Goal: Check status: Check status

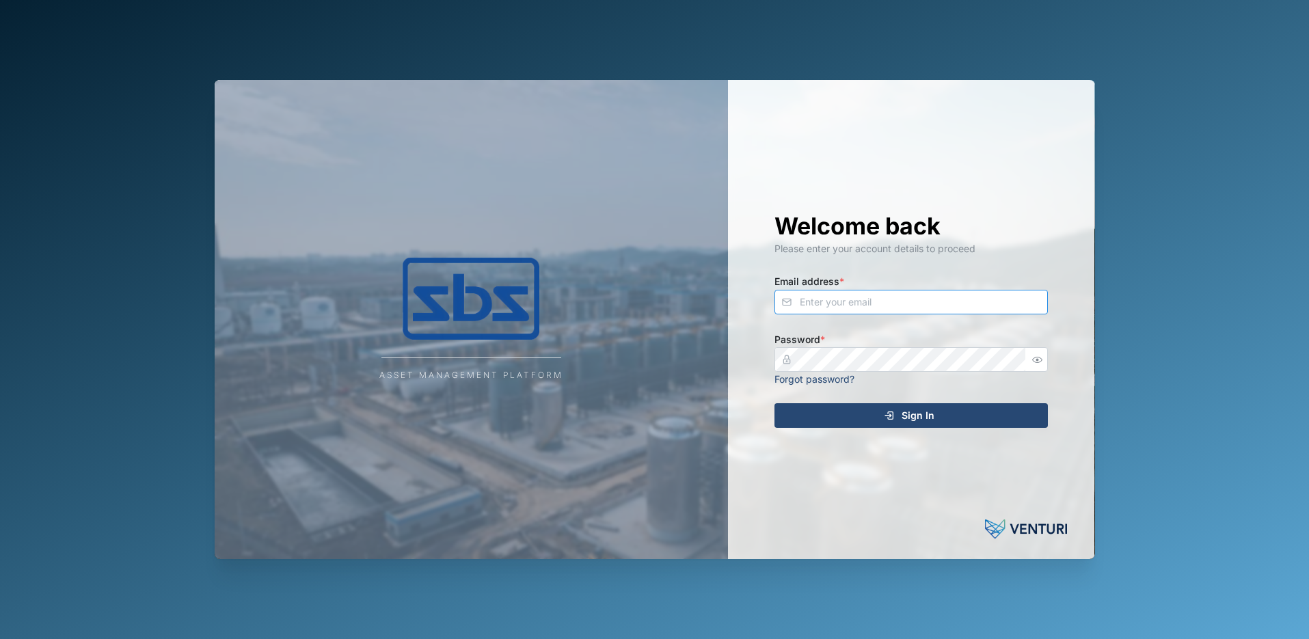
type input "[PERSON_NAME][EMAIL_ADDRESS][DOMAIN_NAME]"
click at [923, 412] on span "Sign In" at bounding box center [918, 415] width 33 height 23
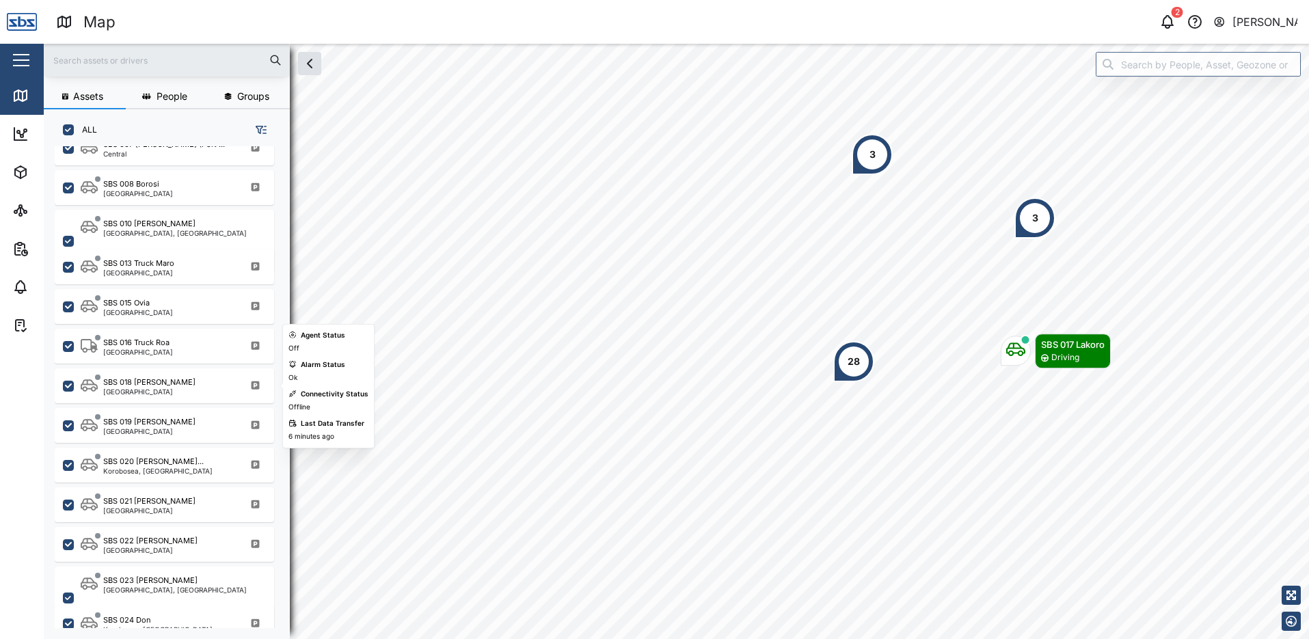
scroll to position [1025, 0]
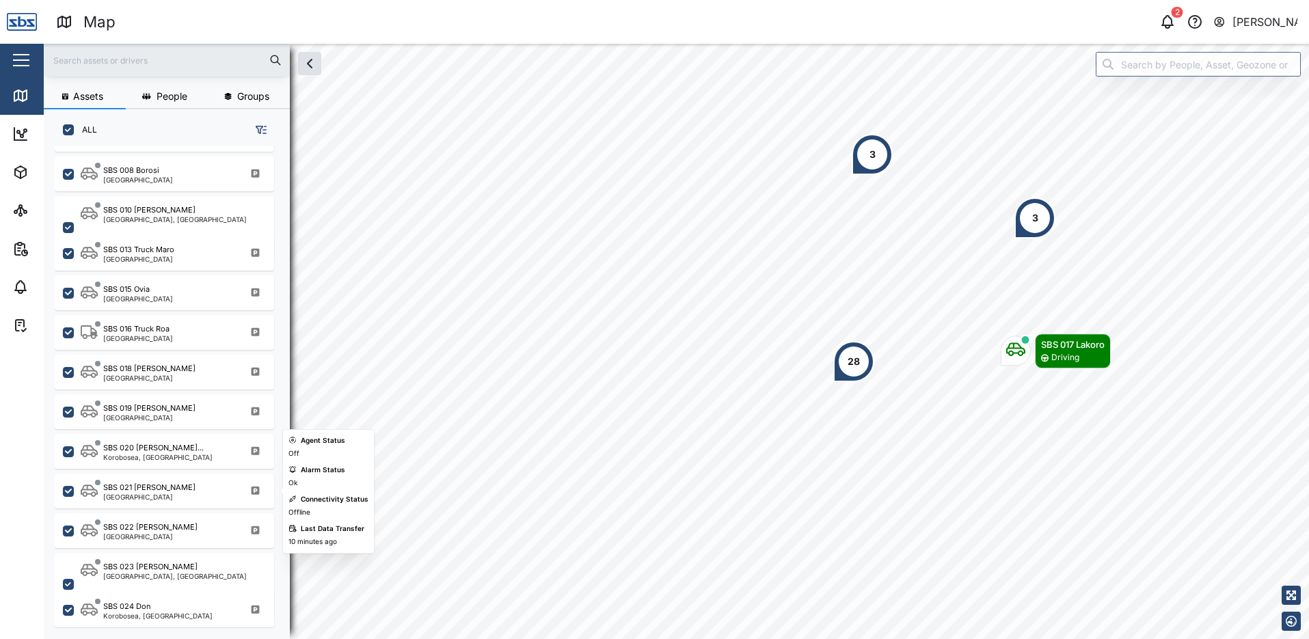
click at [164, 492] on div "SBS 021 [PERSON_NAME]" at bounding box center [149, 488] width 92 height 12
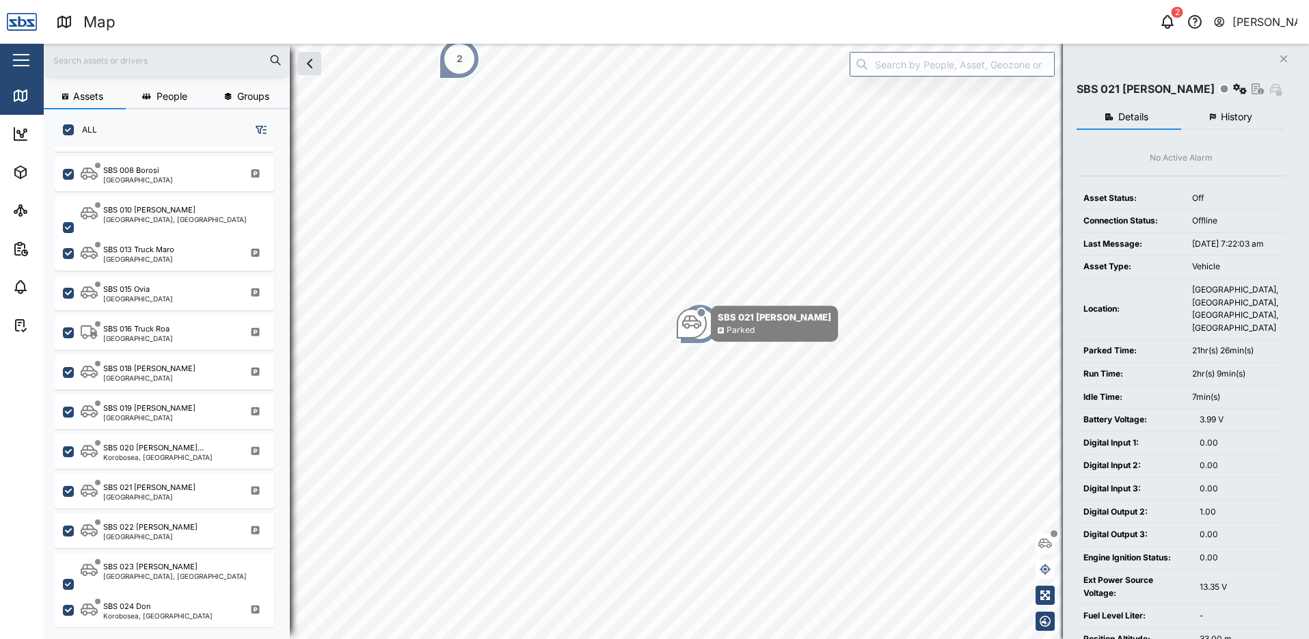
click at [1230, 118] on span "History" at bounding box center [1236, 117] width 31 height 10
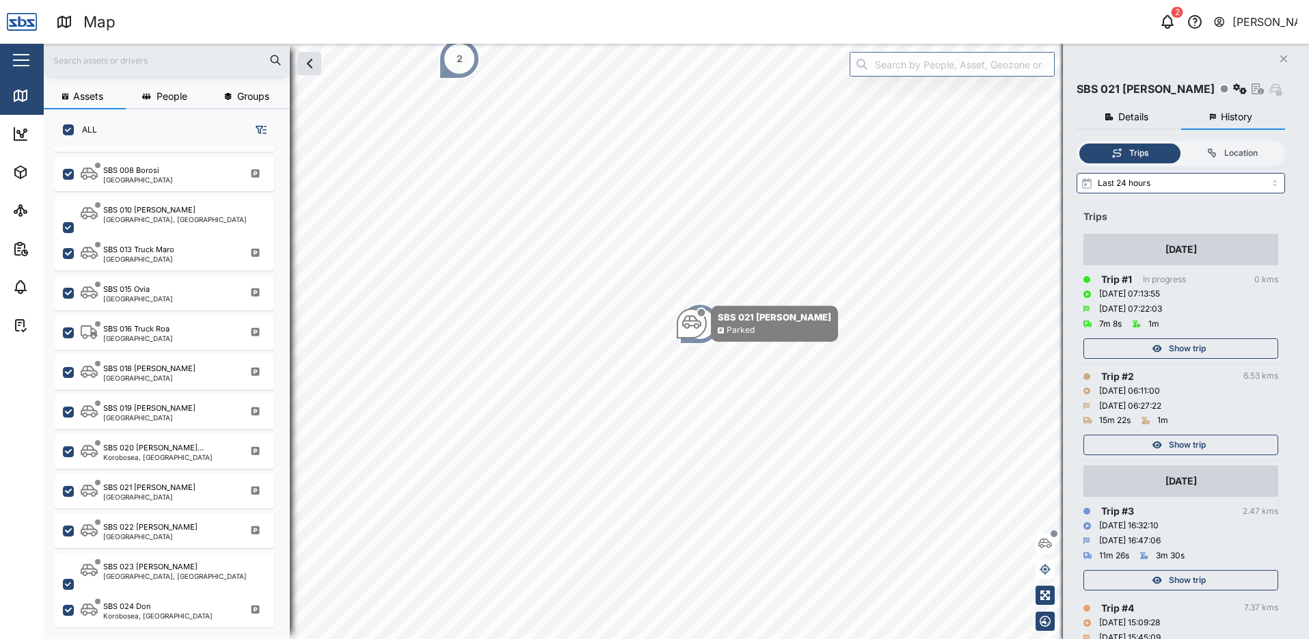
click at [1178, 441] on span "Show trip" at bounding box center [1187, 444] width 37 height 19
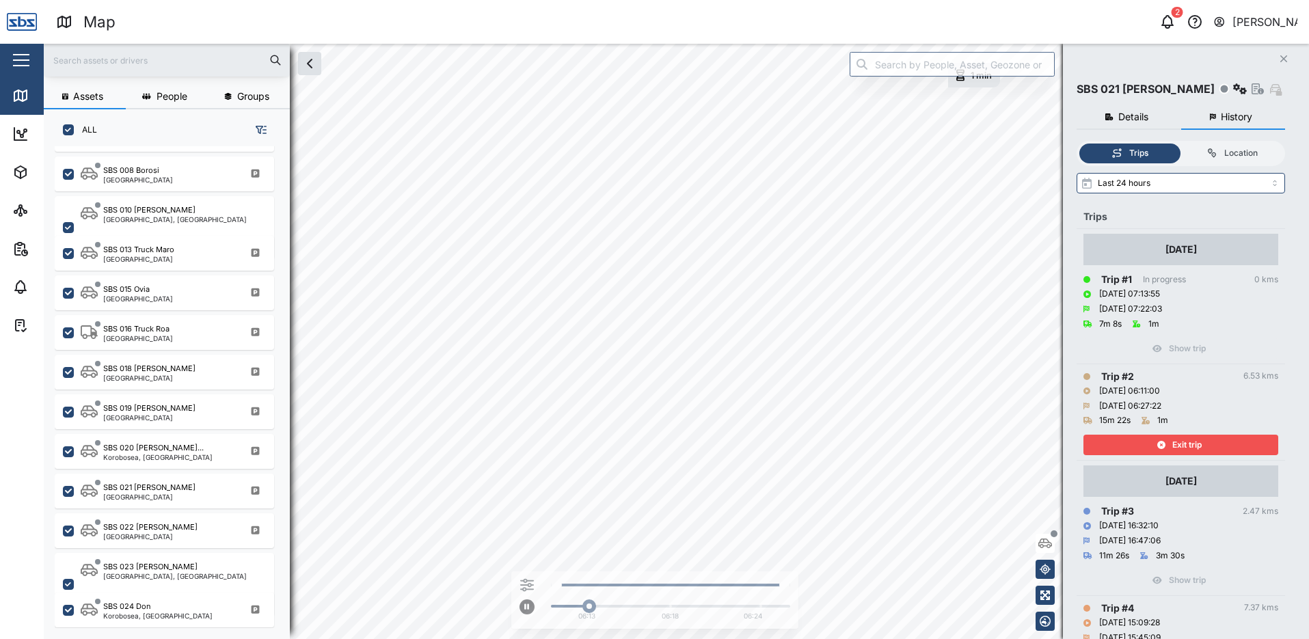
click at [1178, 441] on span "Exit trip" at bounding box center [1186, 444] width 29 height 19
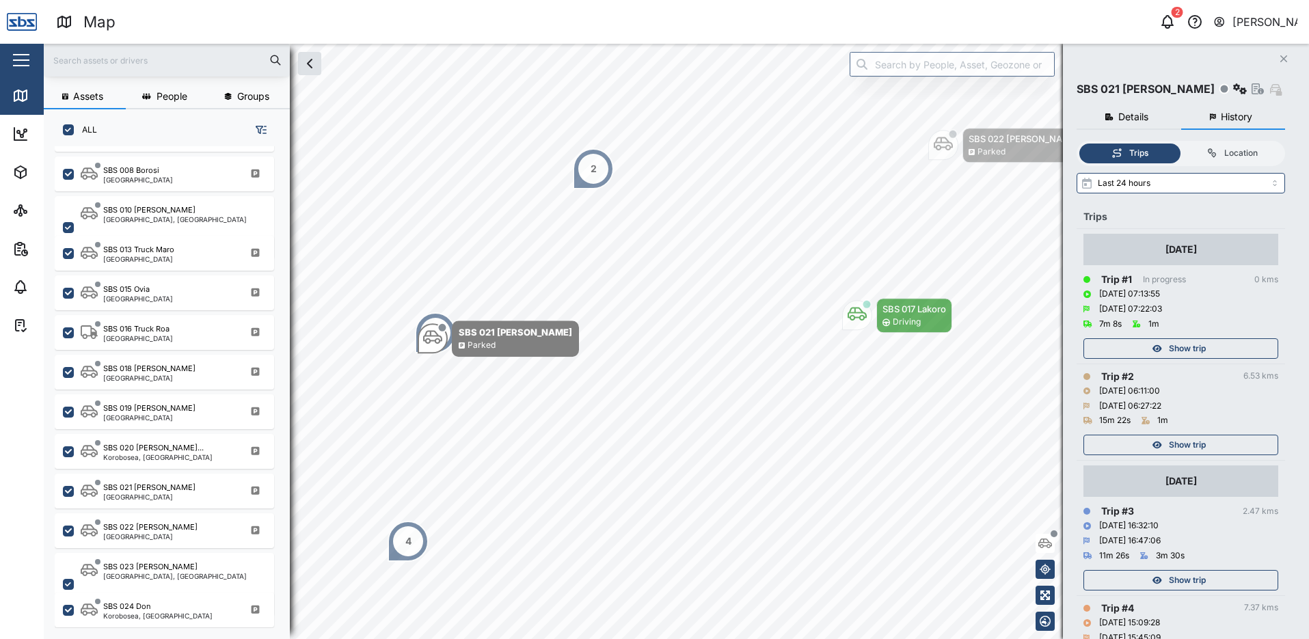
click at [1181, 342] on span "Show trip" at bounding box center [1187, 348] width 37 height 19
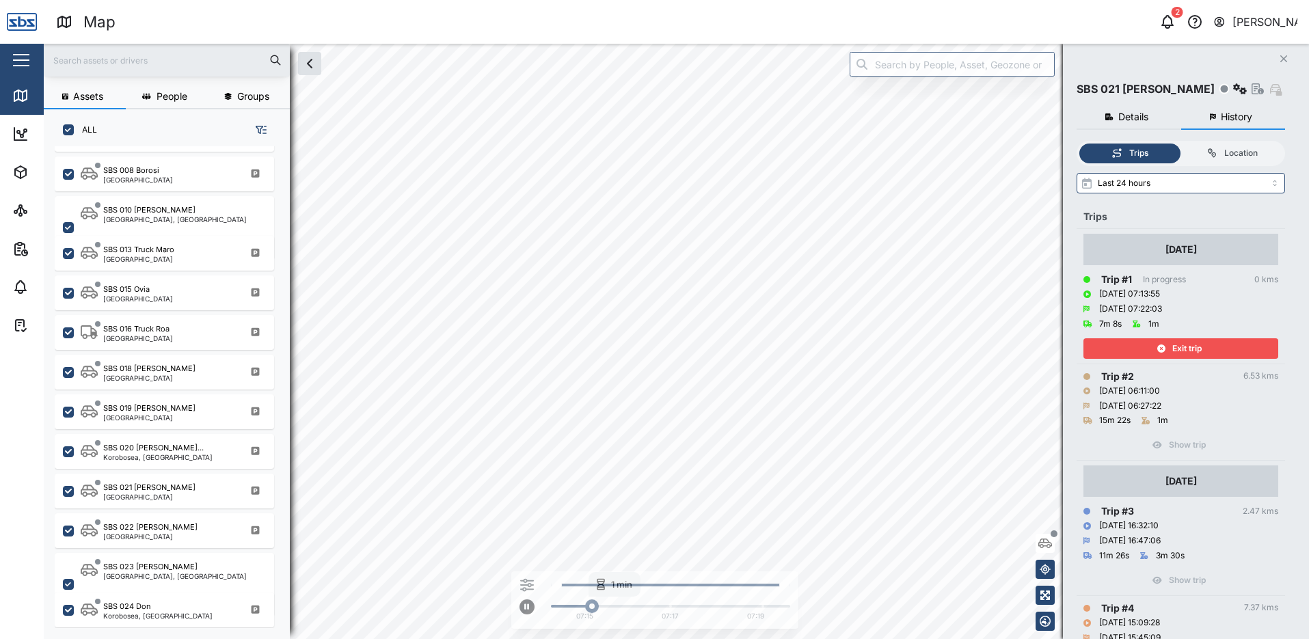
click at [1181, 342] on span "Exit trip" at bounding box center [1186, 348] width 29 height 19
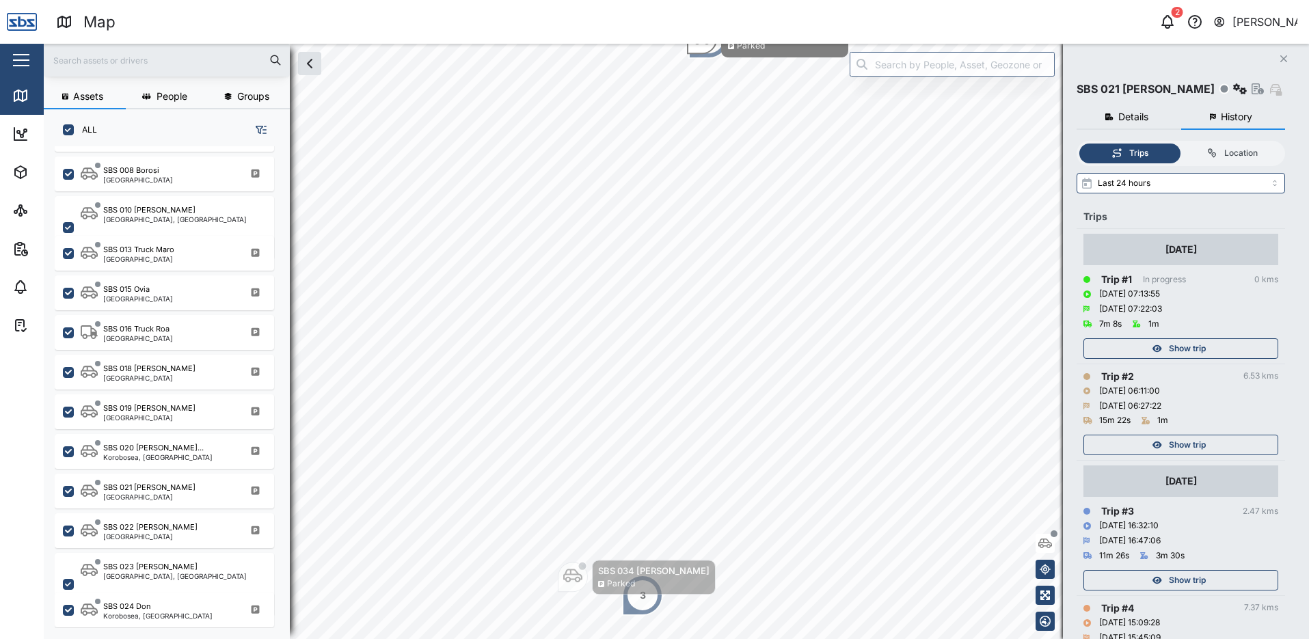
click at [1286, 56] on icon "Close" at bounding box center [1284, 58] width 8 height 11
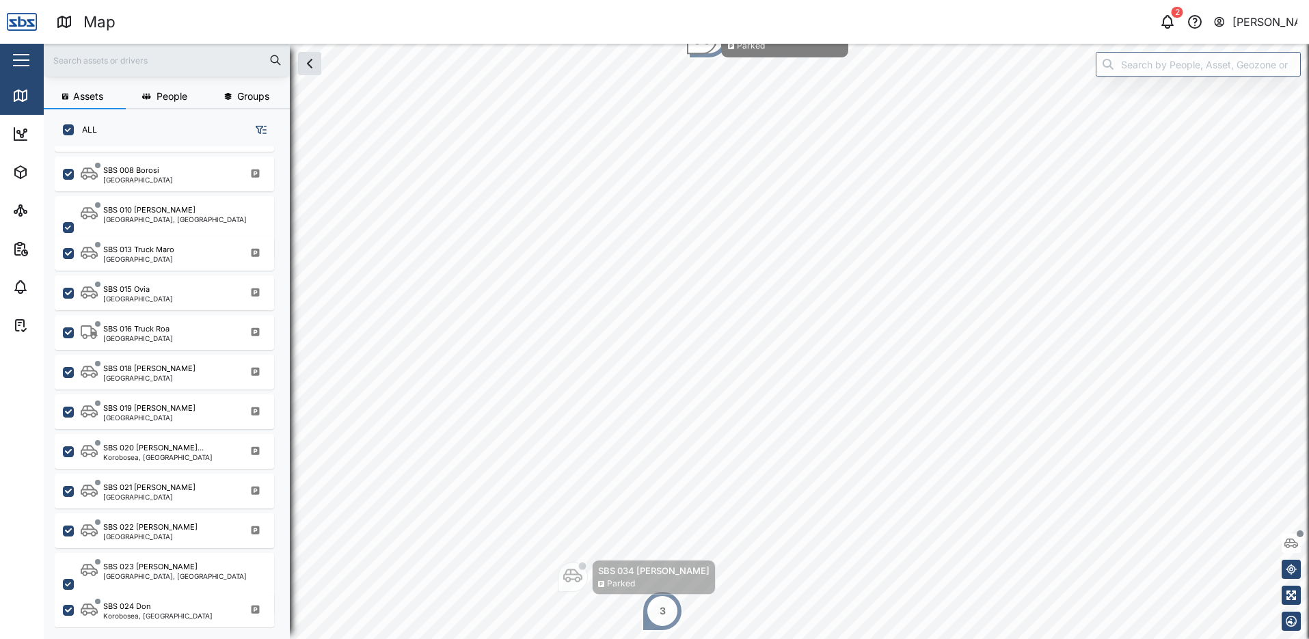
scroll to position [1231, 0]
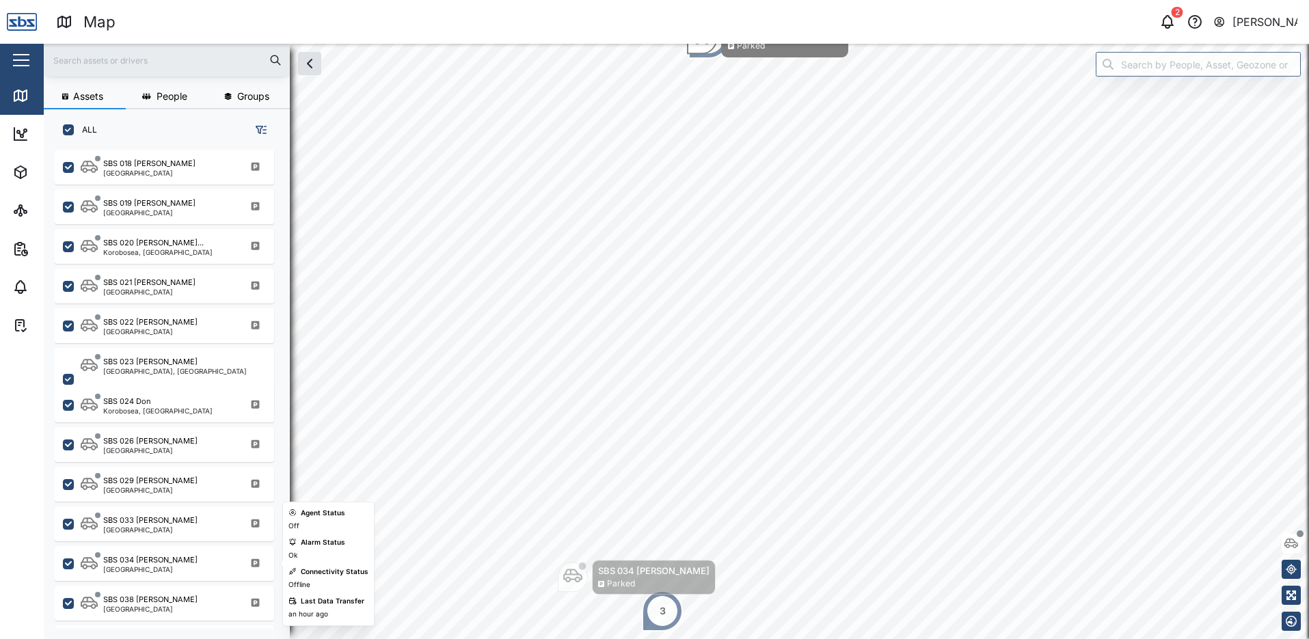
click at [173, 569] on div "SBS 034 [PERSON_NAME] [GEOGRAPHIC_DATA]" at bounding box center [173, 563] width 185 height 18
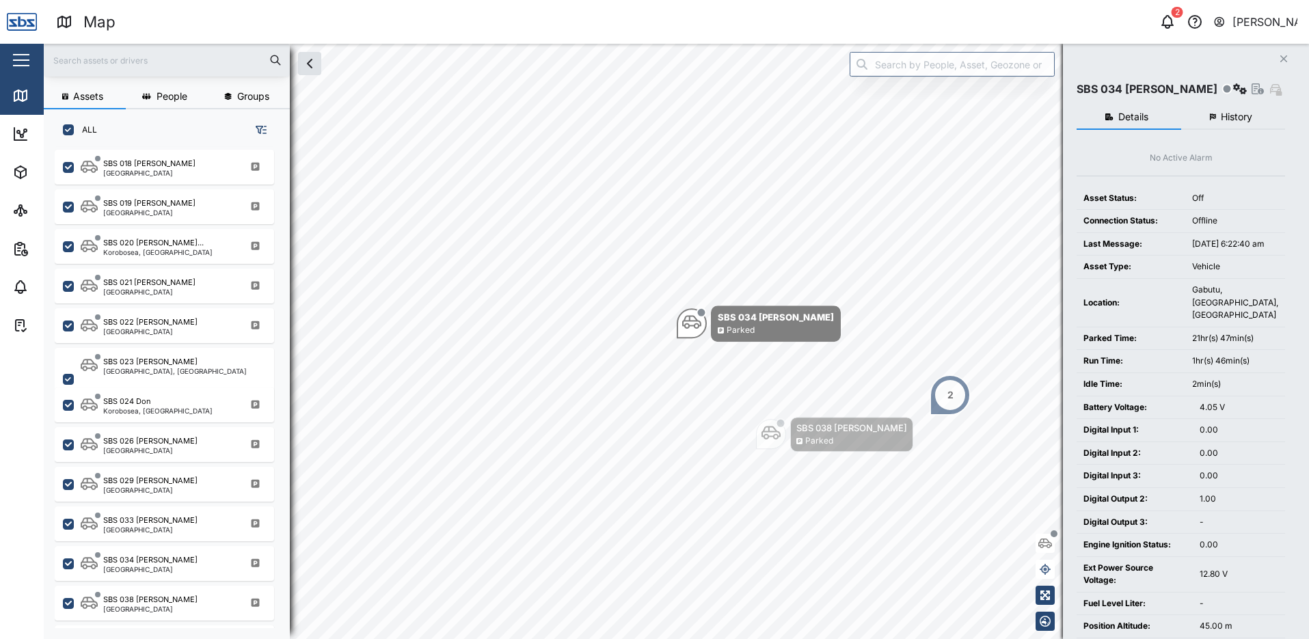
click at [1227, 113] on span "History" at bounding box center [1236, 117] width 31 height 10
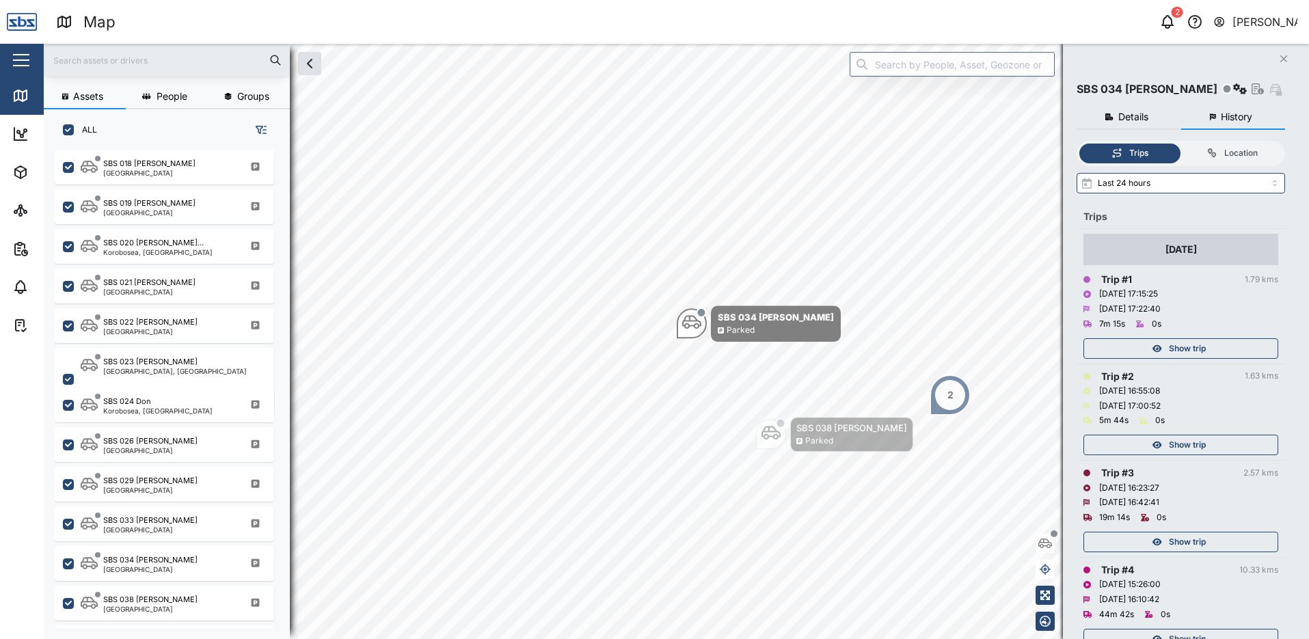
click at [1200, 349] on span "Show trip" at bounding box center [1187, 348] width 37 height 19
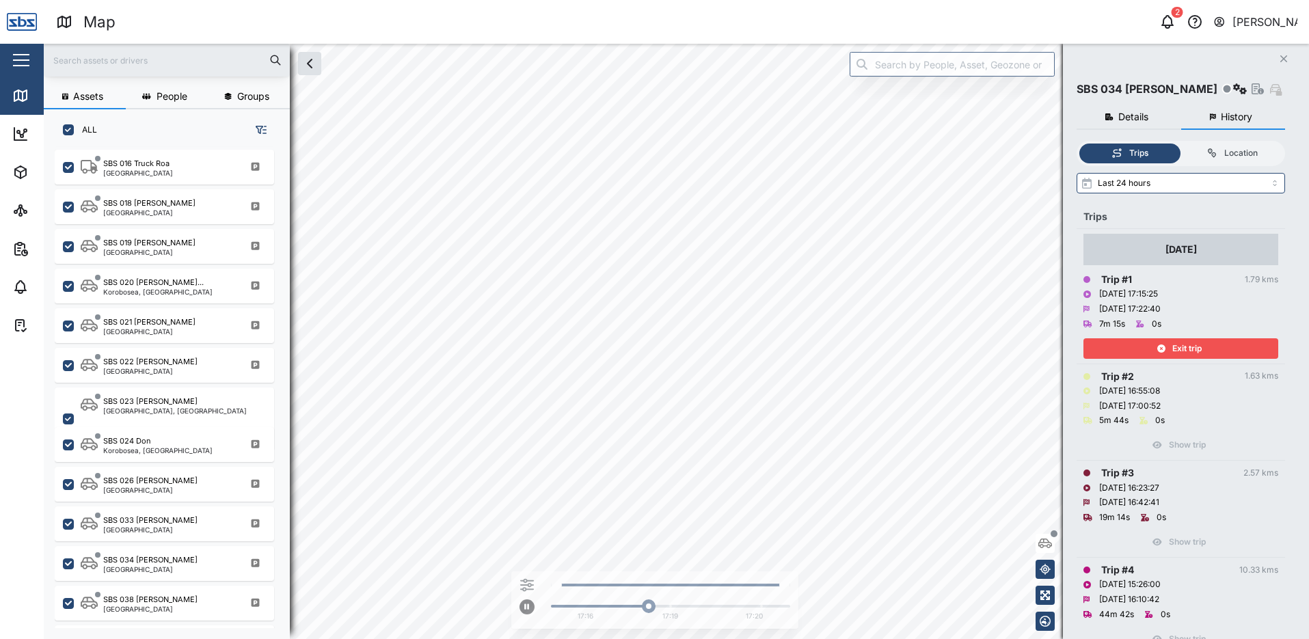
click at [1199, 349] on span "Exit trip" at bounding box center [1186, 348] width 29 height 19
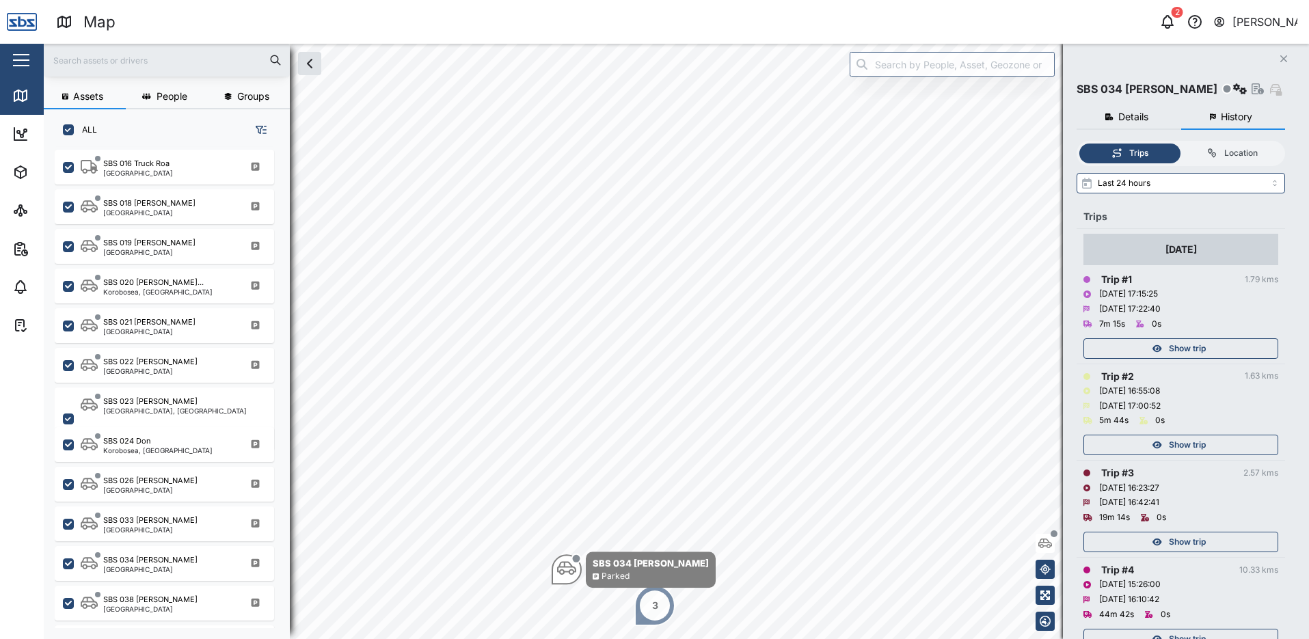
click at [1195, 441] on span "Show trip" at bounding box center [1187, 444] width 37 height 19
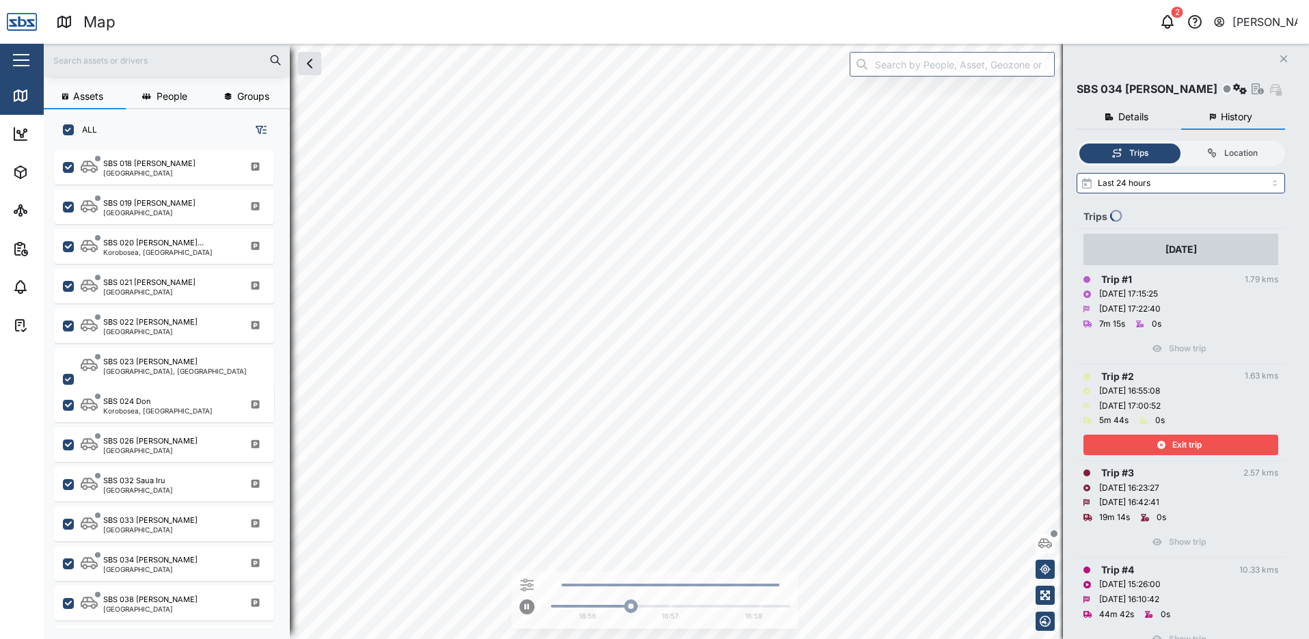
click at [1177, 449] on span "Exit trip" at bounding box center [1186, 444] width 29 height 19
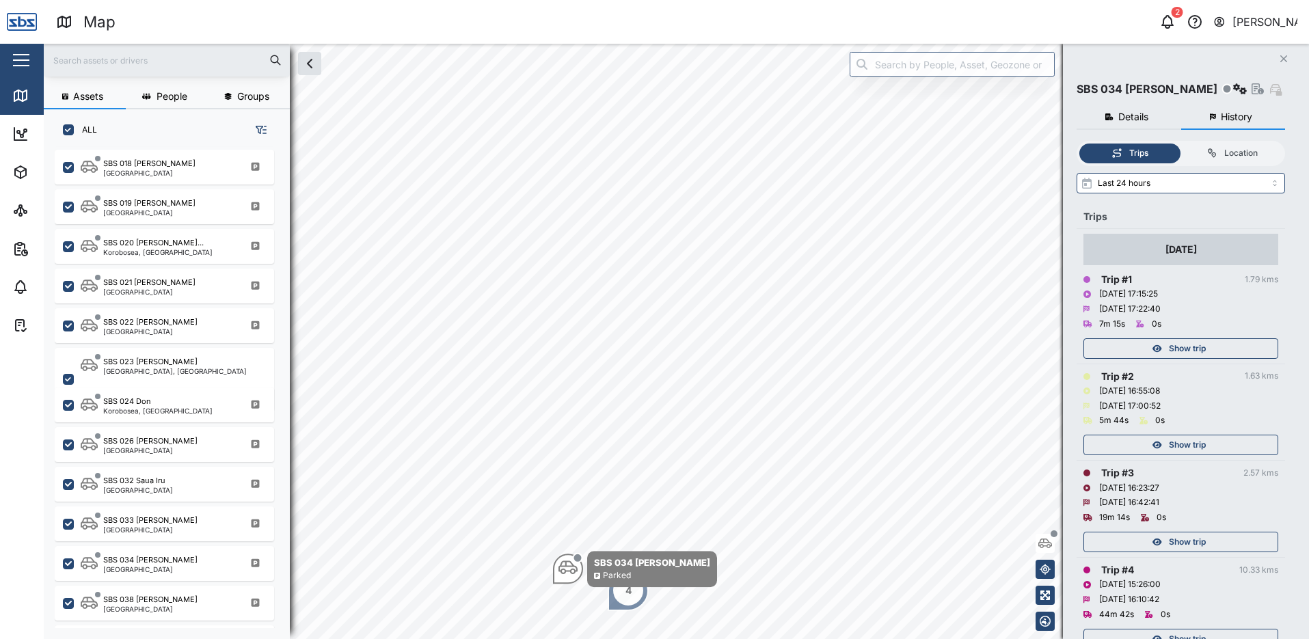
click at [1194, 546] on span "Show trip" at bounding box center [1187, 542] width 37 height 19
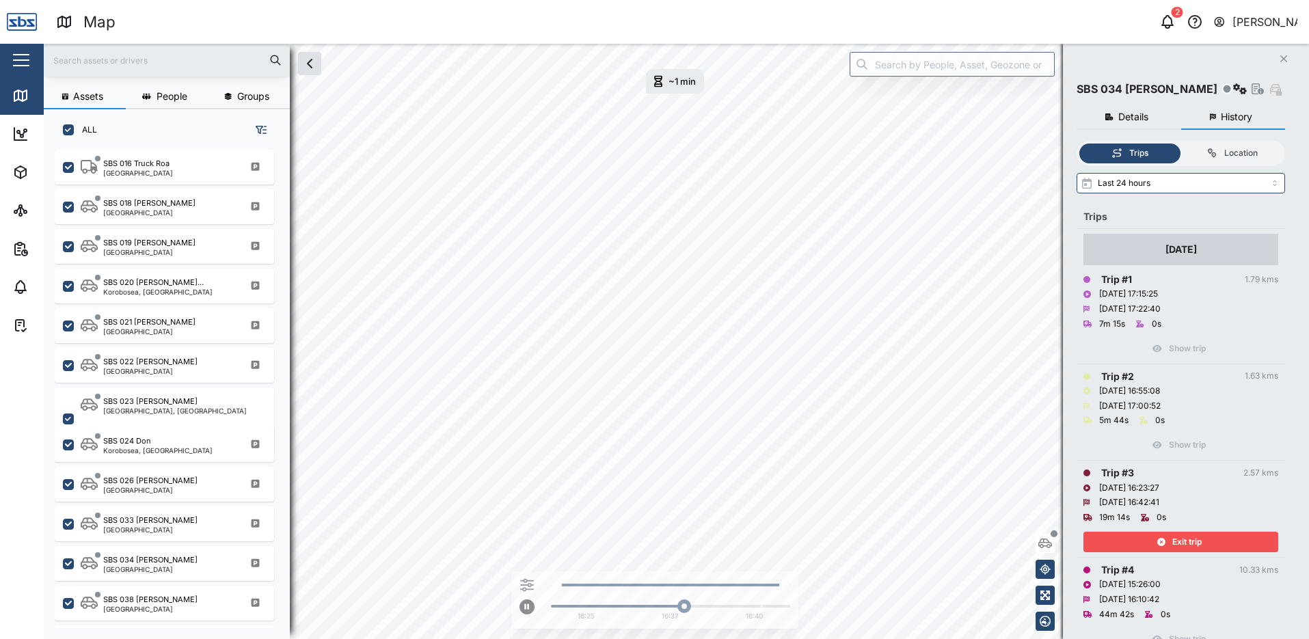
click at [1194, 546] on span "Exit trip" at bounding box center [1186, 542] width 29 height 19
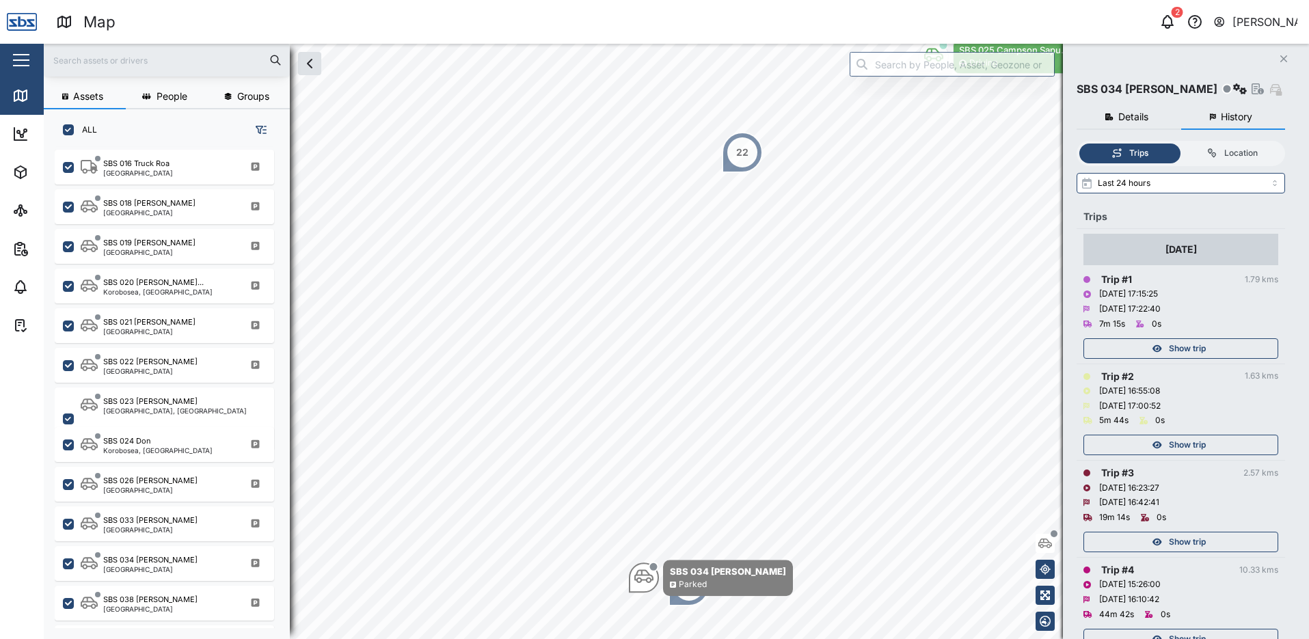
click at [1194, 443] on span "Show trip" at bounding box center [1187, 444] width 37 height 19
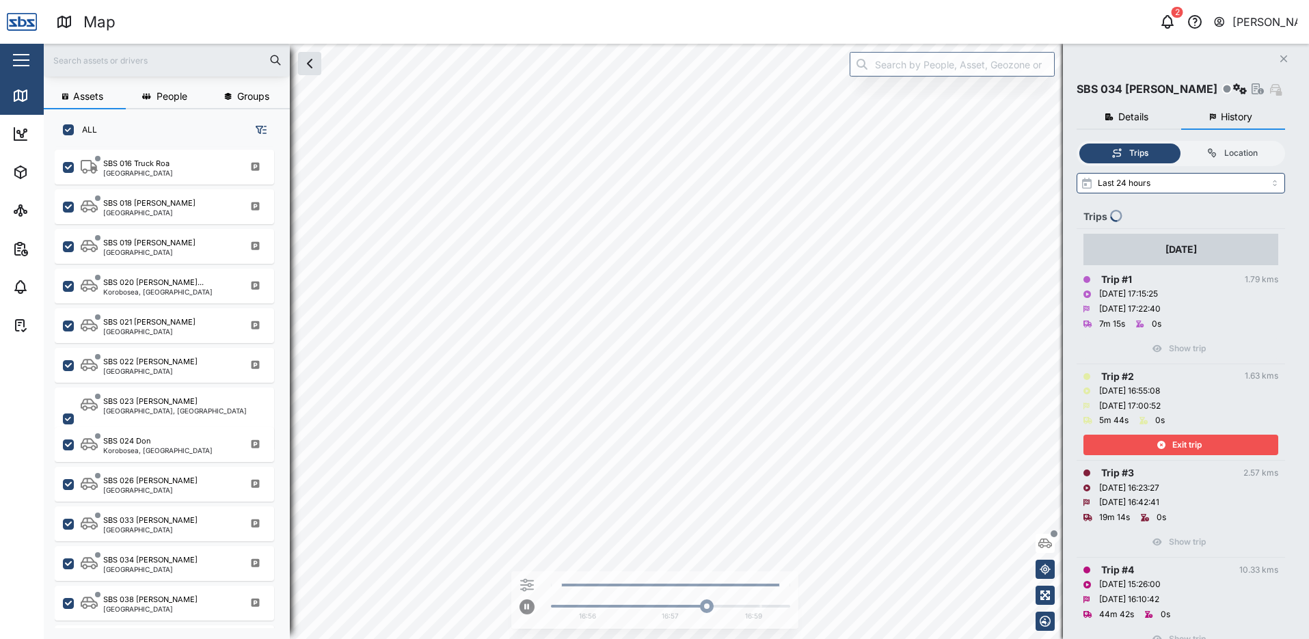
click at [1192, 444] on span "Exit trip" at bounding box center [1186, 444] width 29 height 19
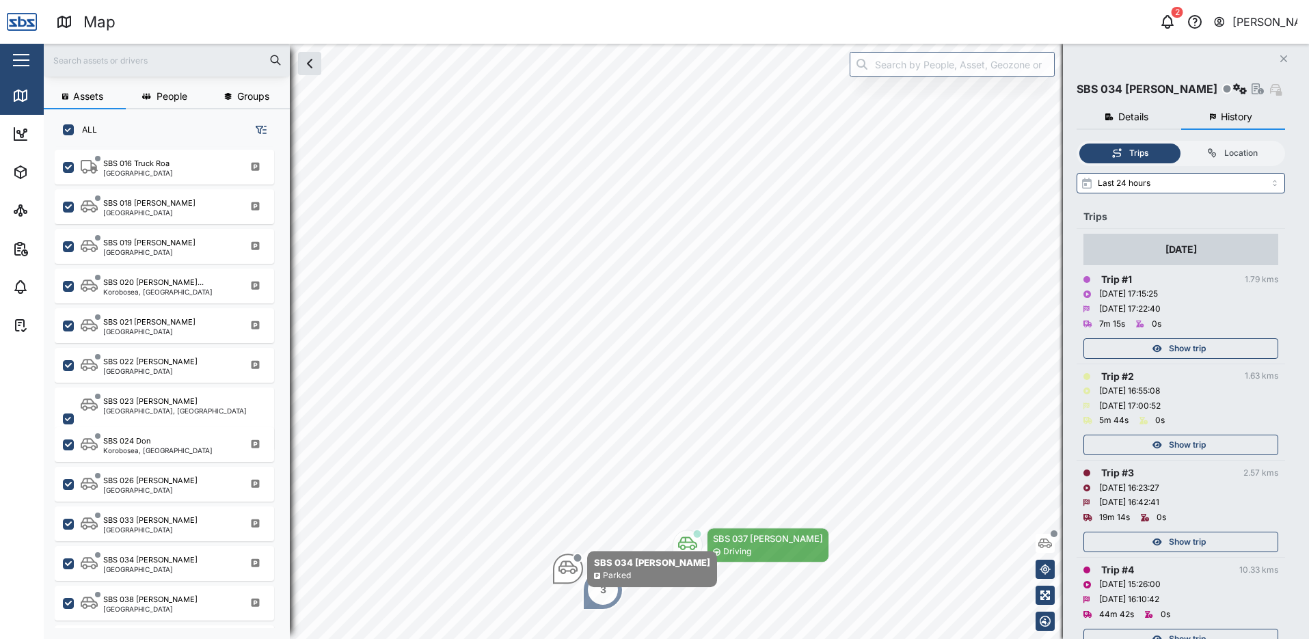
click at [1177, 345] on span "Show trip" at bounding box center [1187, 348] width 37 height 19
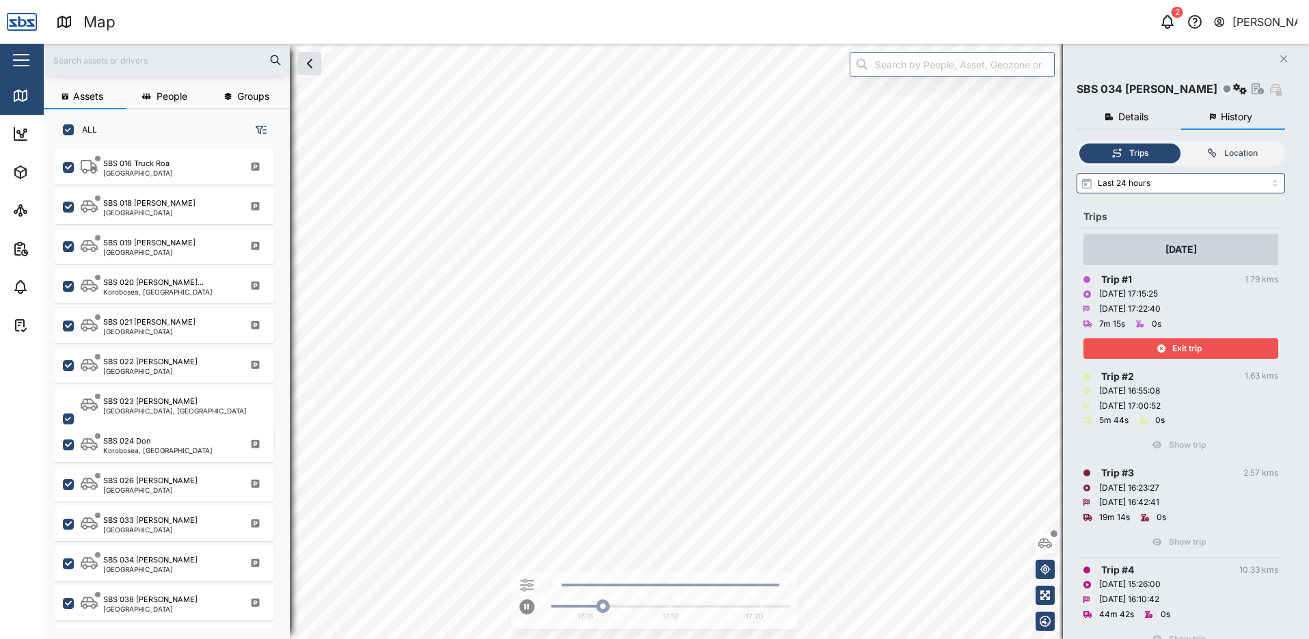
click at [1177, 345] on span "Exit trip" at bounding box center [1186, 348] width 29 height 19
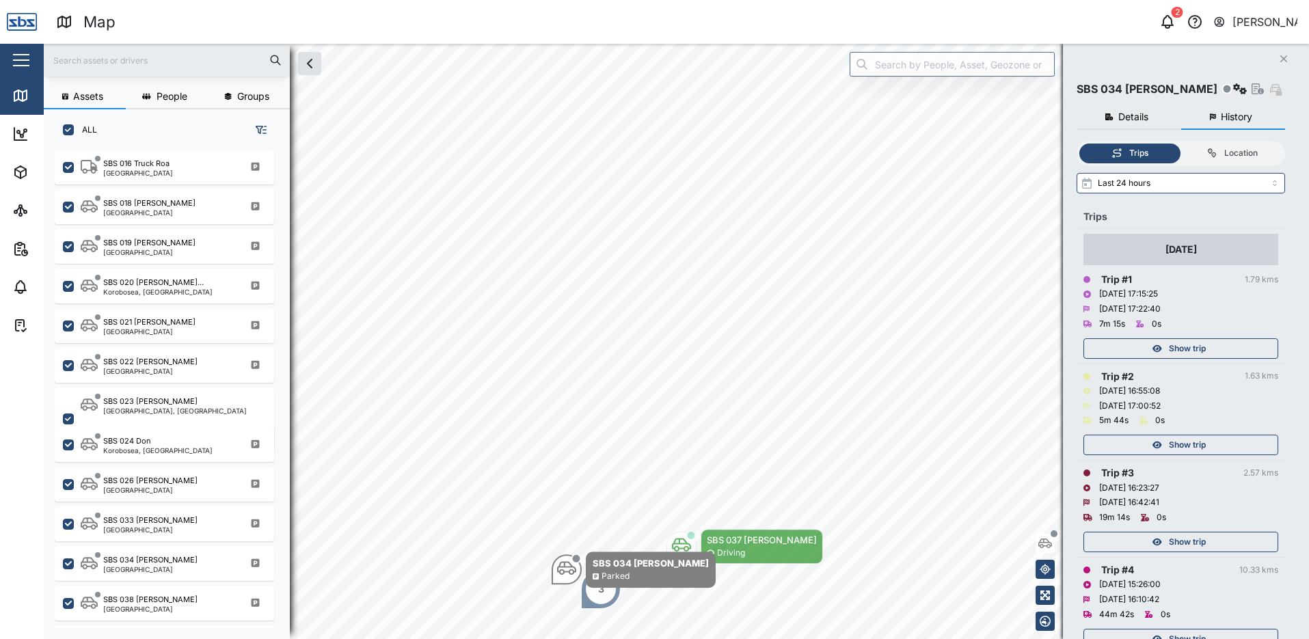
click at [1281, 57] on icon "button" at bounding box center [1283, 58] width 7 height 7
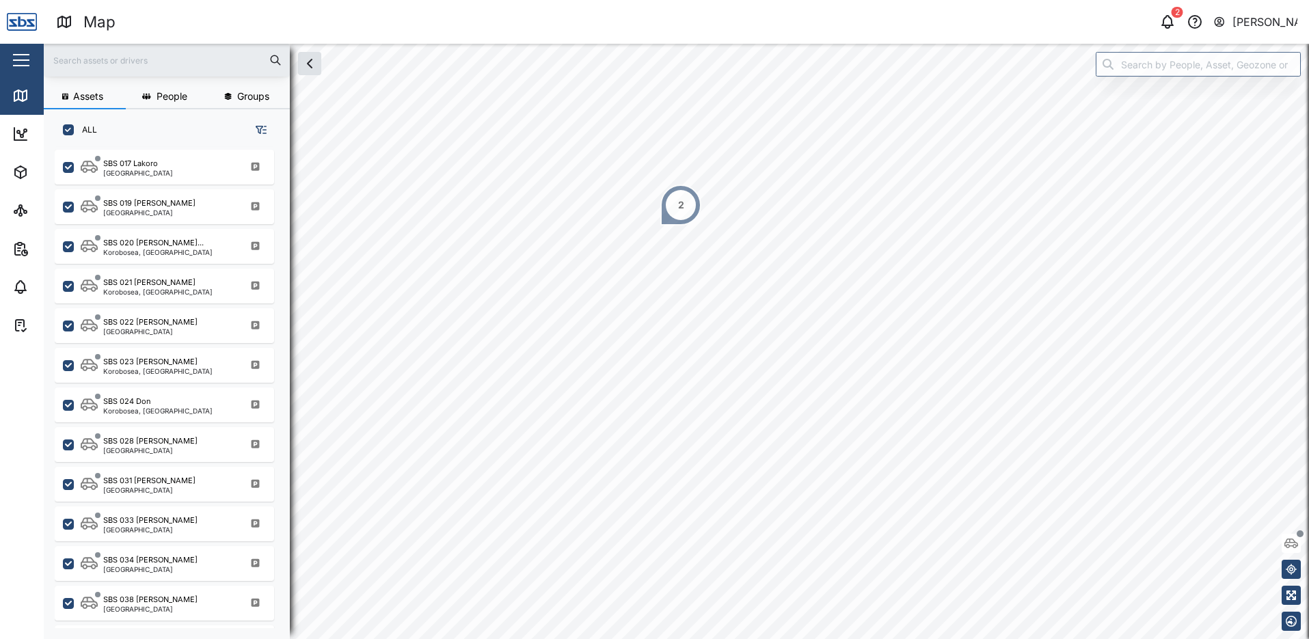
click at [677, 203] on div "2" at bounding box center [680, 205] width 41 height 41
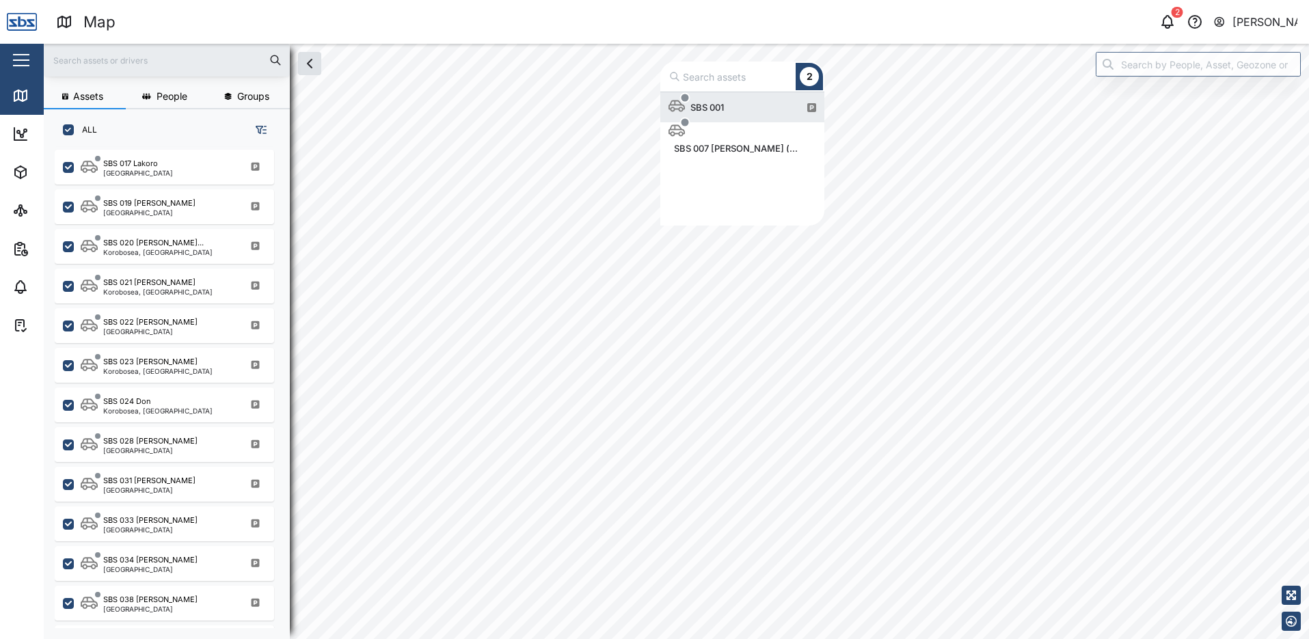
scroll to position [123, 154]
click at [714, 110] on div "SBS 001" at bounding box center [707, 107] width 44 height 14
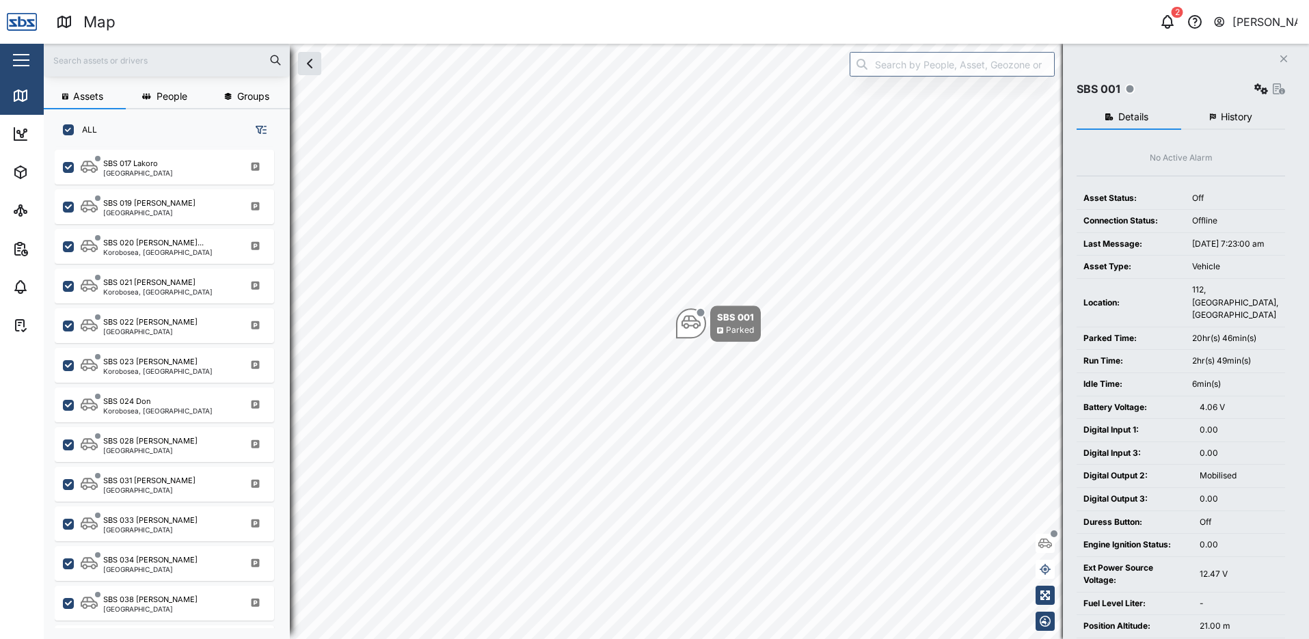
click at [1244, 116] on span "History" at bounding box center [1236, 117] width 31 height 10
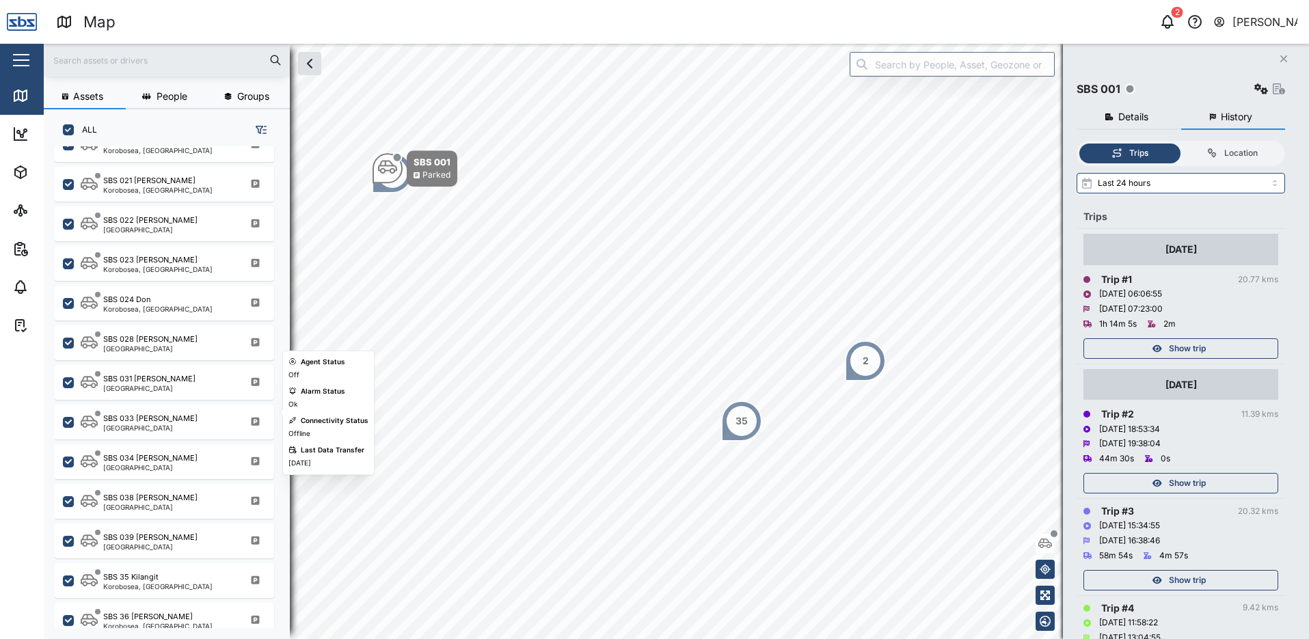
scroll to position [1342, 0]
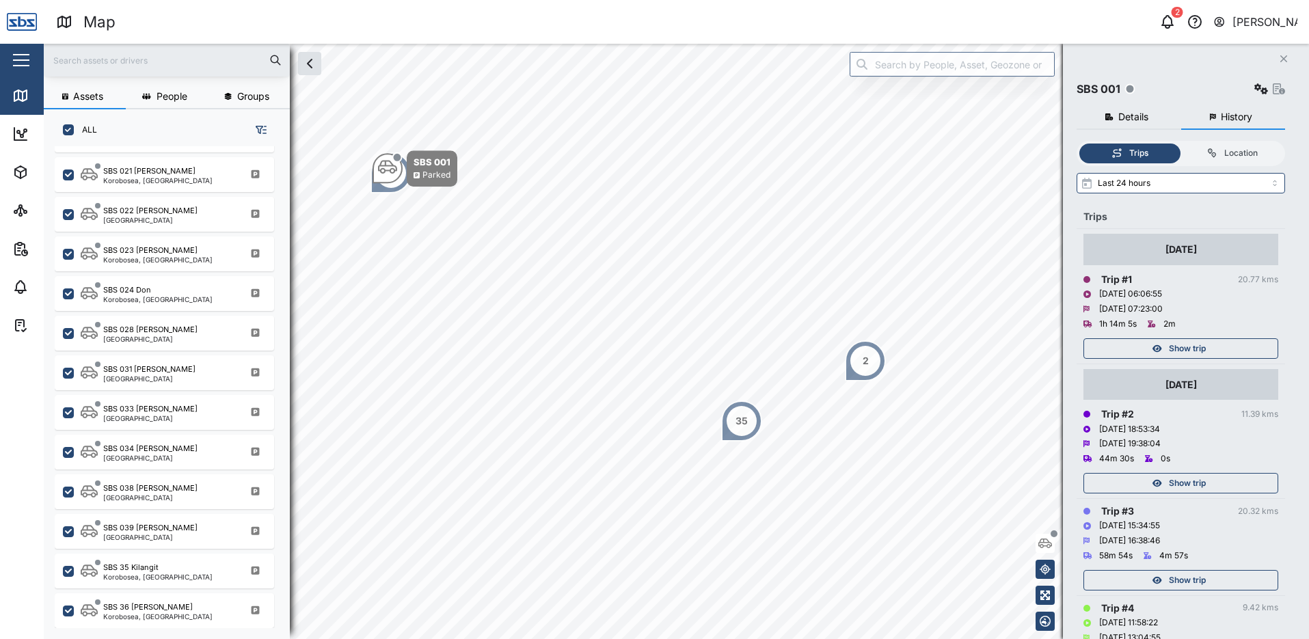
click at [1285, 59] on icon "button" at bounding box center [1283, 58] width 7 height 7
